Goal: Book appointment/travel/reservation

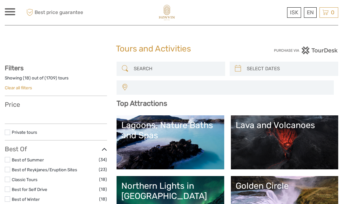
select select
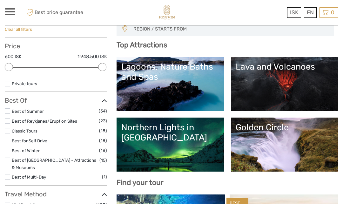
scroll to position [60, 0]
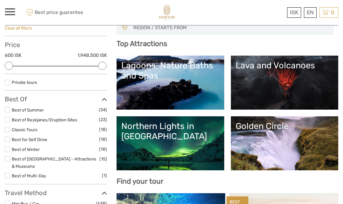
click at [308, 146] on link "Golden Circle" at bounding box center [285, 143] width 98 height 45
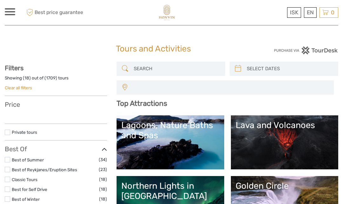
select select
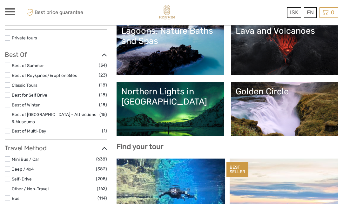
select select
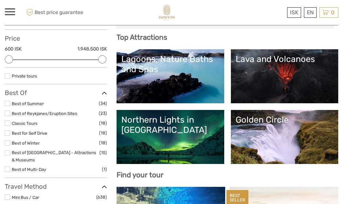
scroll to position [67, 0]
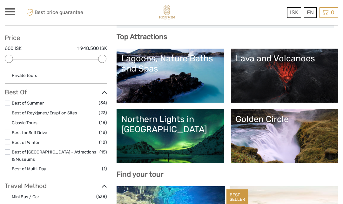
click at [203, 144] on link "Northern Lights in [GEOGRAPHIC_DATA]" at bounding box center [170, 136] width 98 height 45
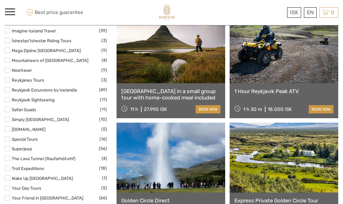
scroll to position [1214, 0]
